Goal: Navigation & Orientation: Find specific page/section

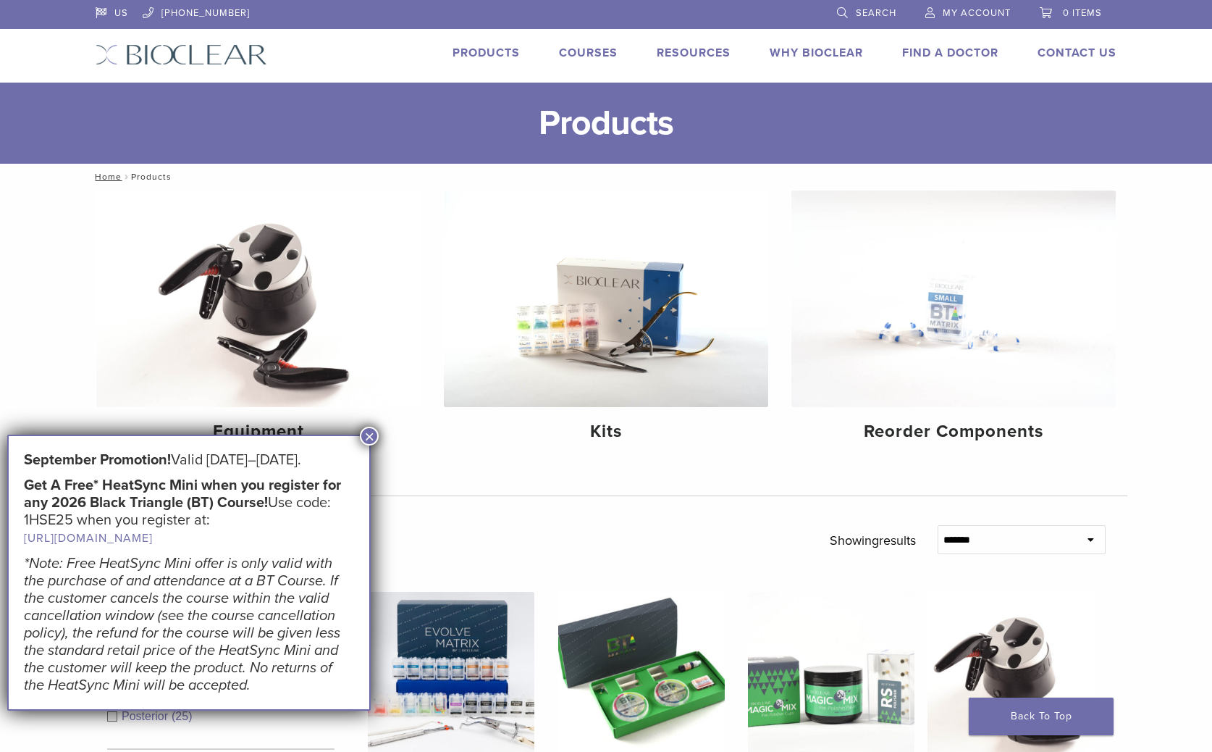
click at [366, 435] on button "×" at bounding box center [369, 436] width 19 height 19
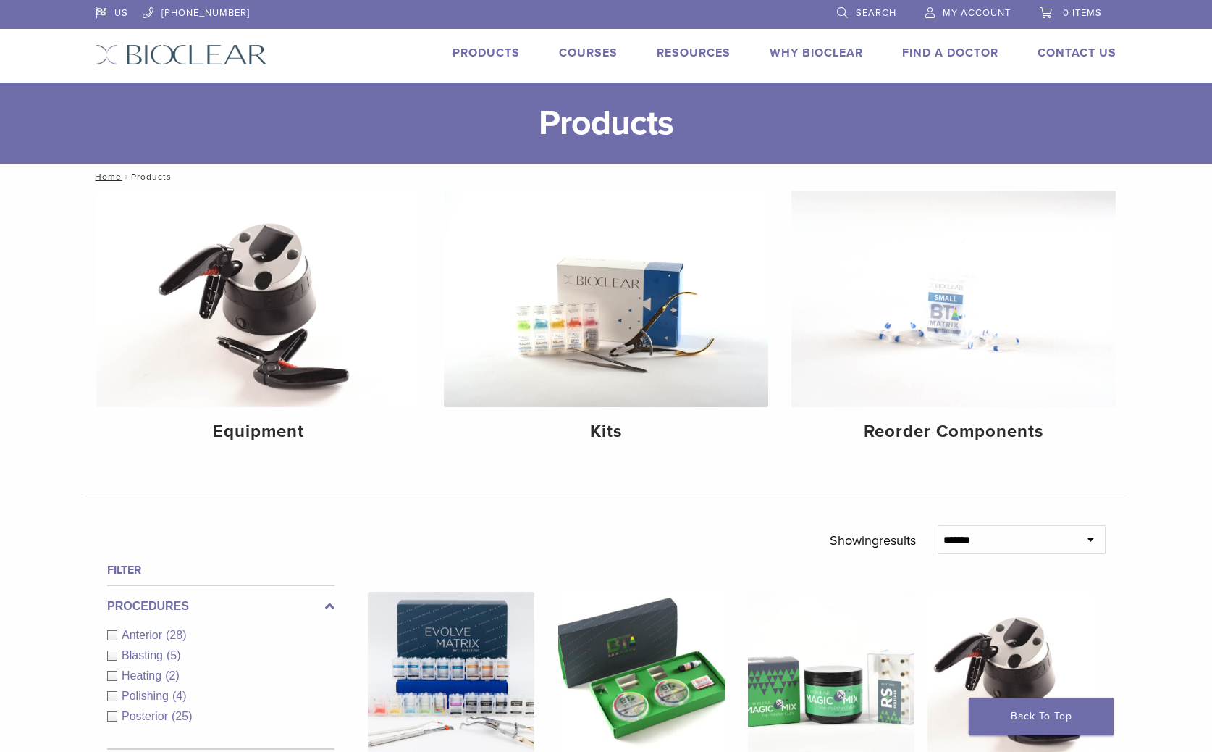
click at [489, 50] on link "Products" at bounding box center [486, 53] width 67 height 14
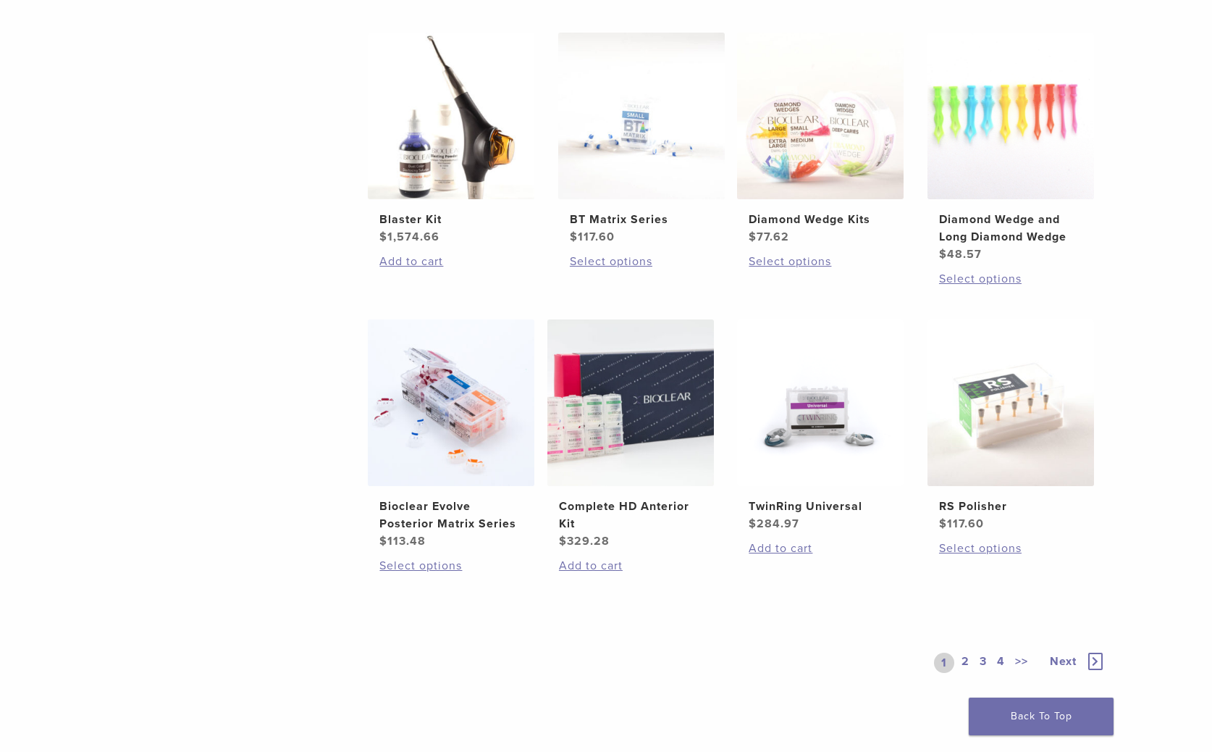
scroll to position [852, 0]
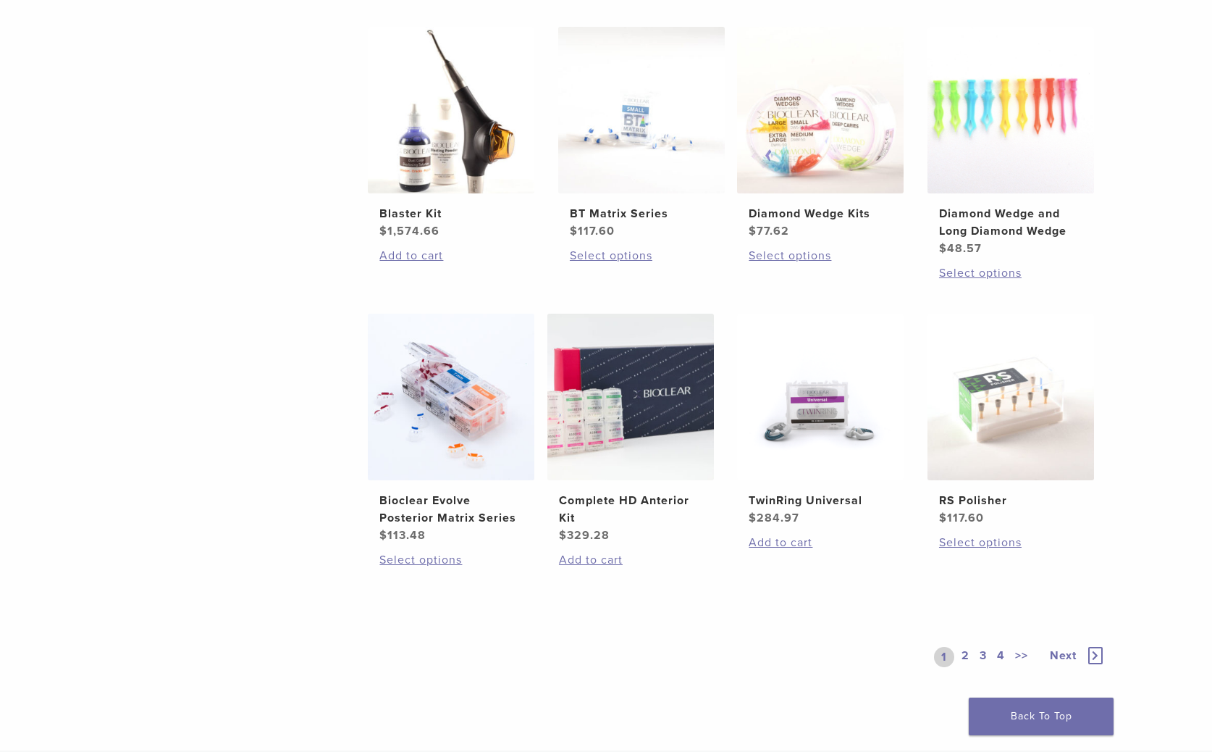
click at [965, 655] on link "2" at bounding box center [966, 657] width 14 height 20
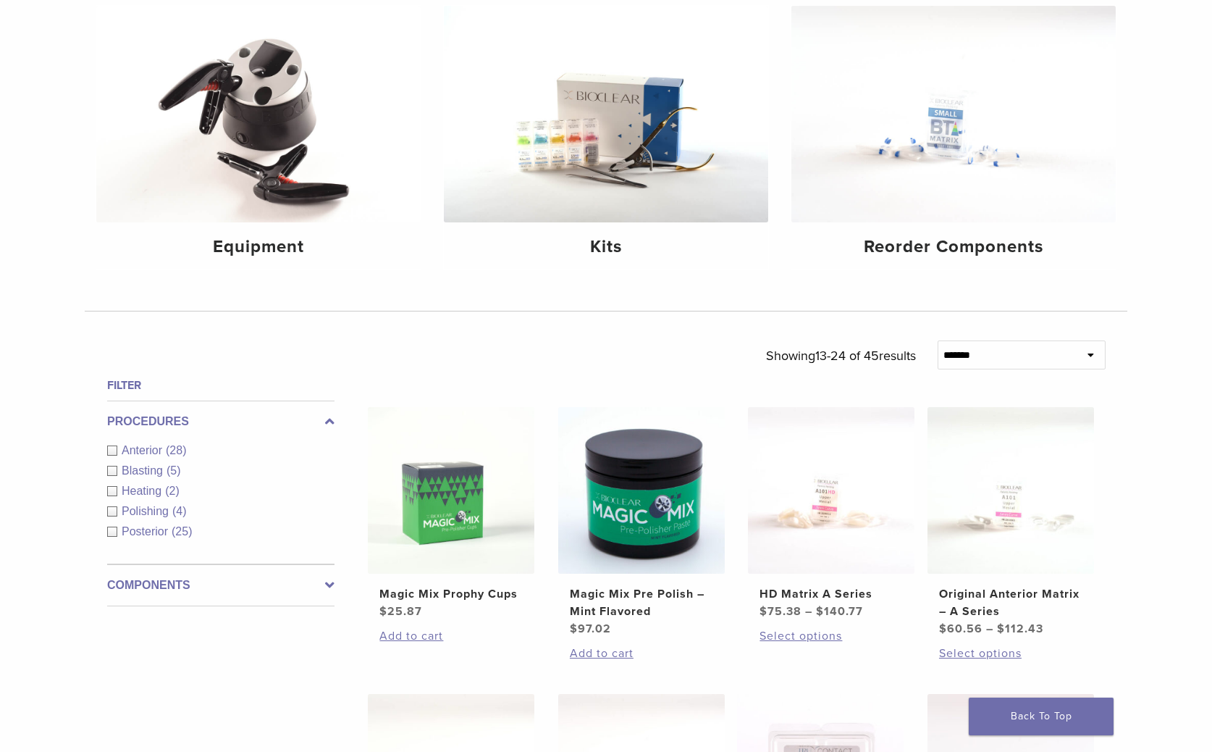
scroll to position [178, 0]
